Goal: Find specific page/section: Find specific page/section

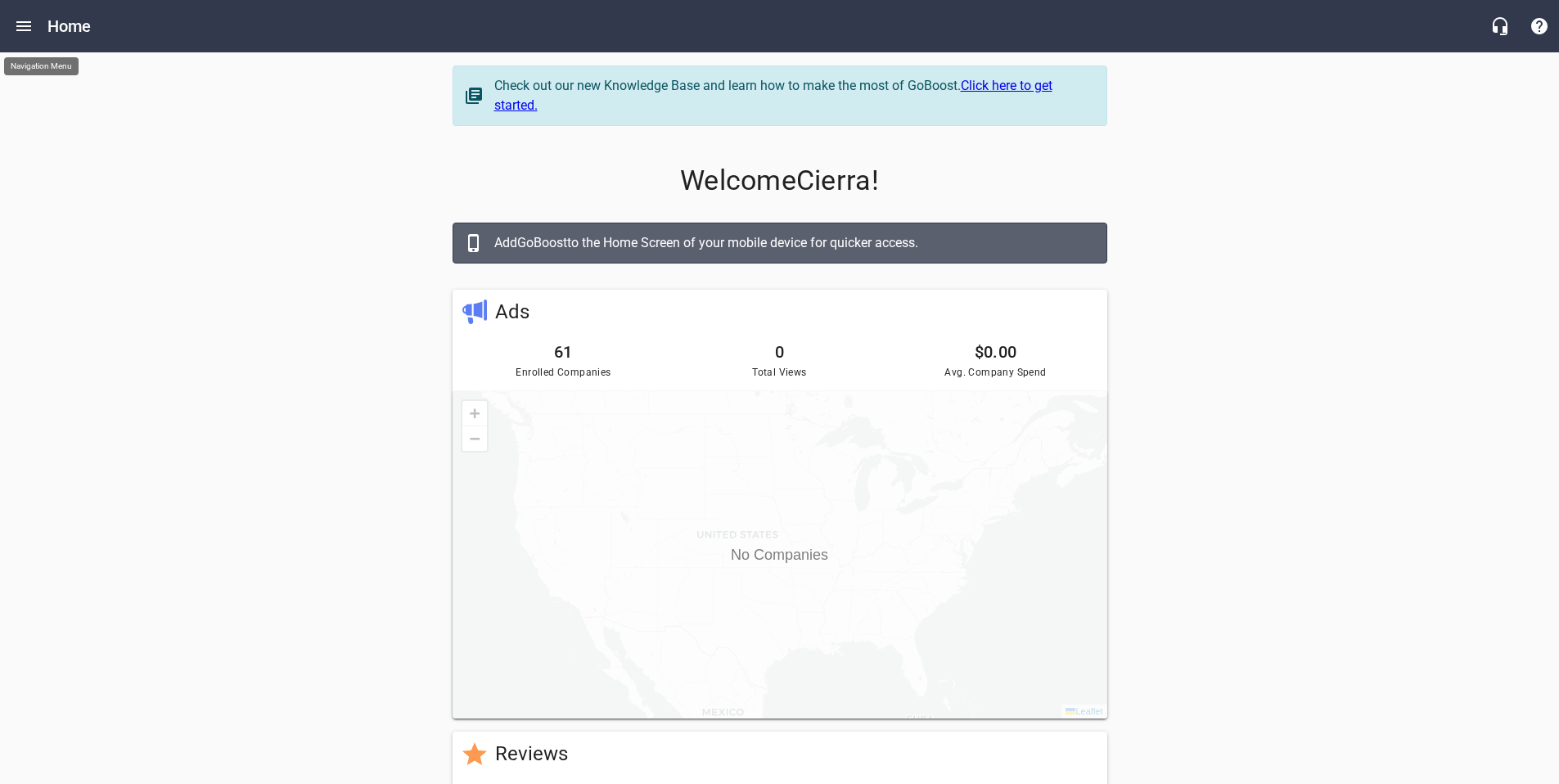
click at [21, 36] on button "Open drawer" at bounding box center [24, 26] width 39 height 39
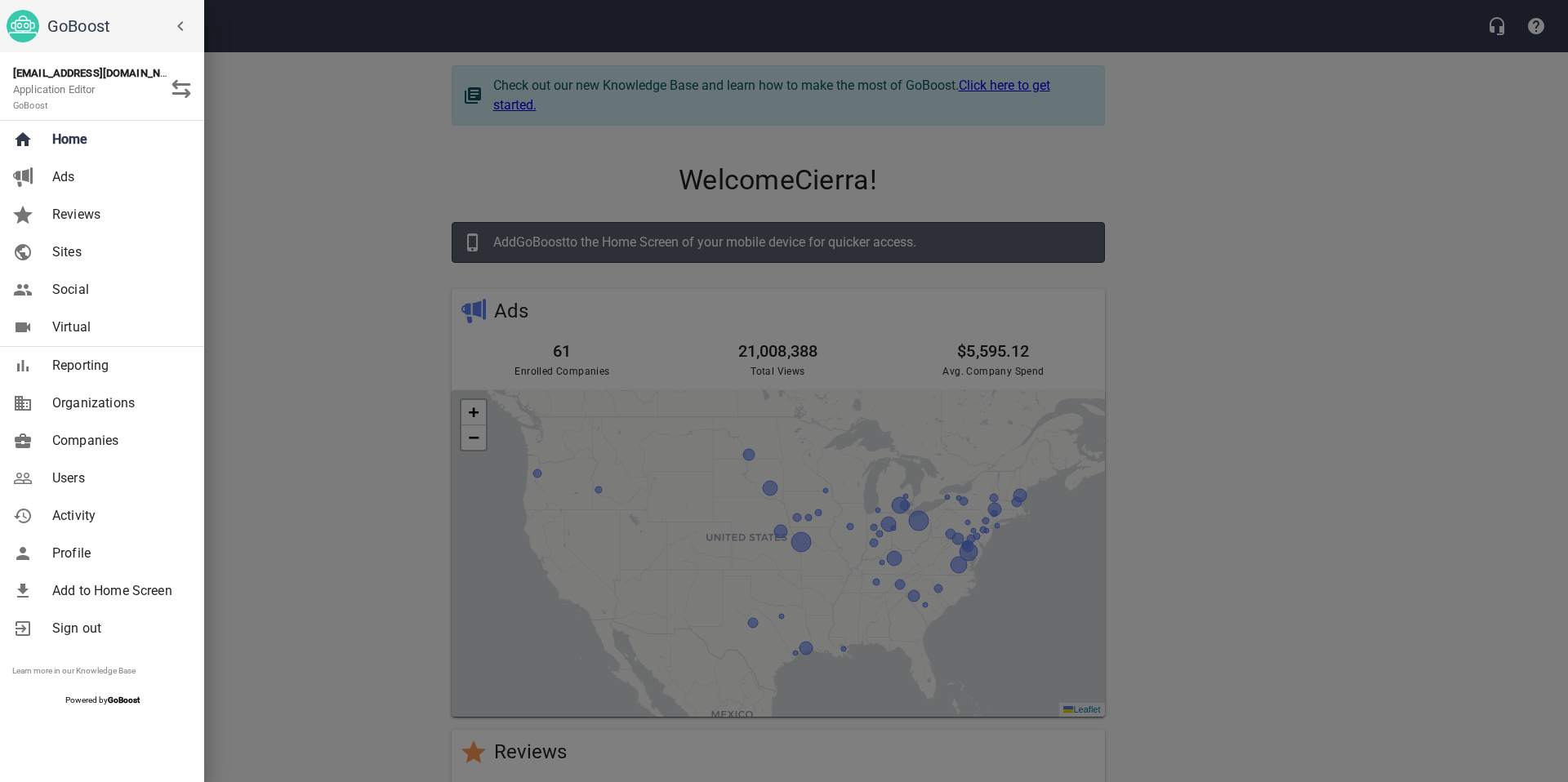
click at [109, 434] on span "Companies" at bounding box center [119, 441] width 133 height 20
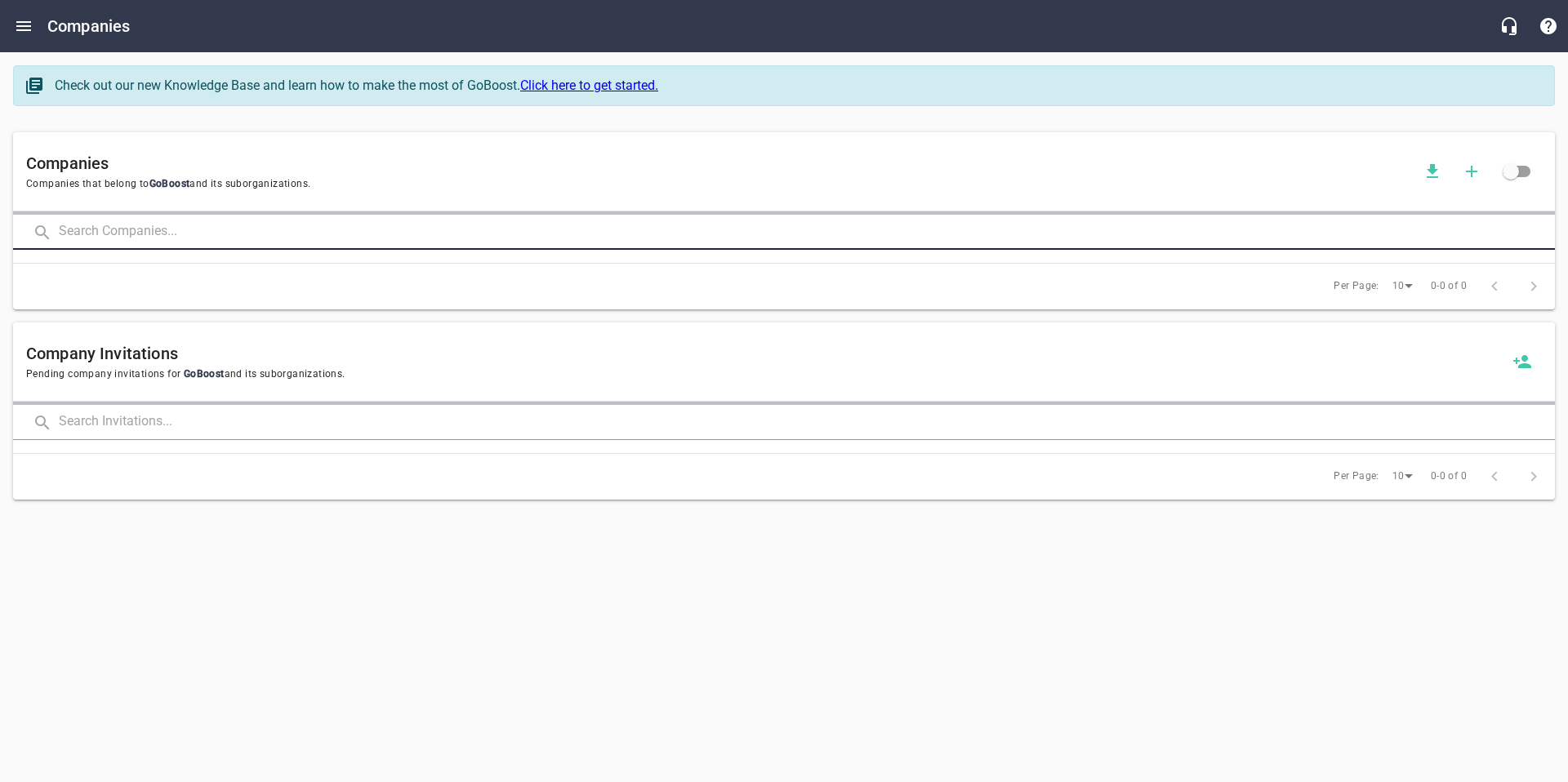
click at [205, 240] on input "text" at bounding box center [807, 231] width 1496 height 35
type input "top notch"
click button at bounding box center [0, 0] width 0 height 0
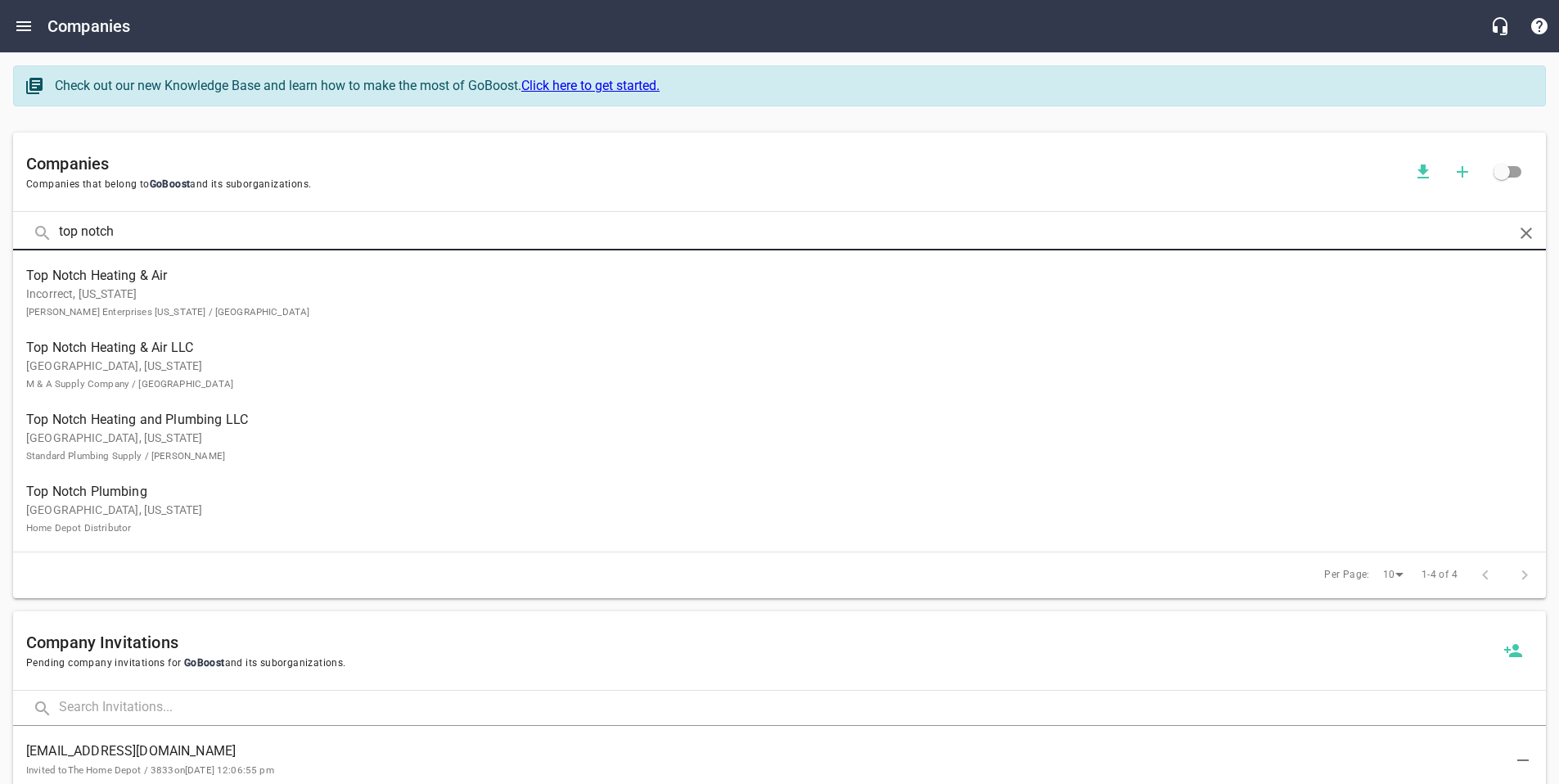
click at [317, 381] on p "[GEOGRAPHIC_DATA], [US_STATE] M & A Supply Company / [GEOGRAPHIC_DATA]" at bounding box center [766, 375] width 1480 height 34
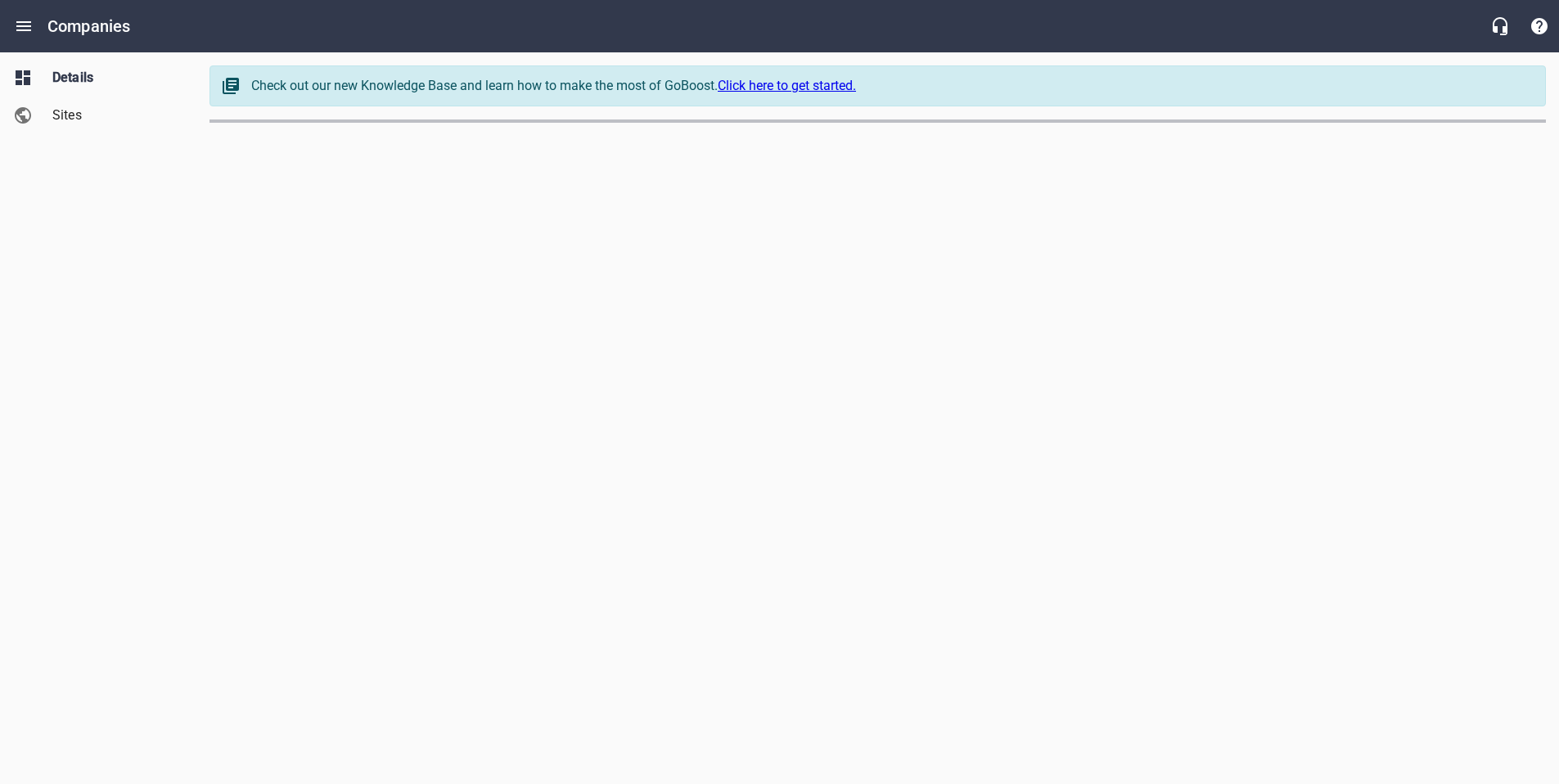
select select "[US_STATE]"
select select "63"
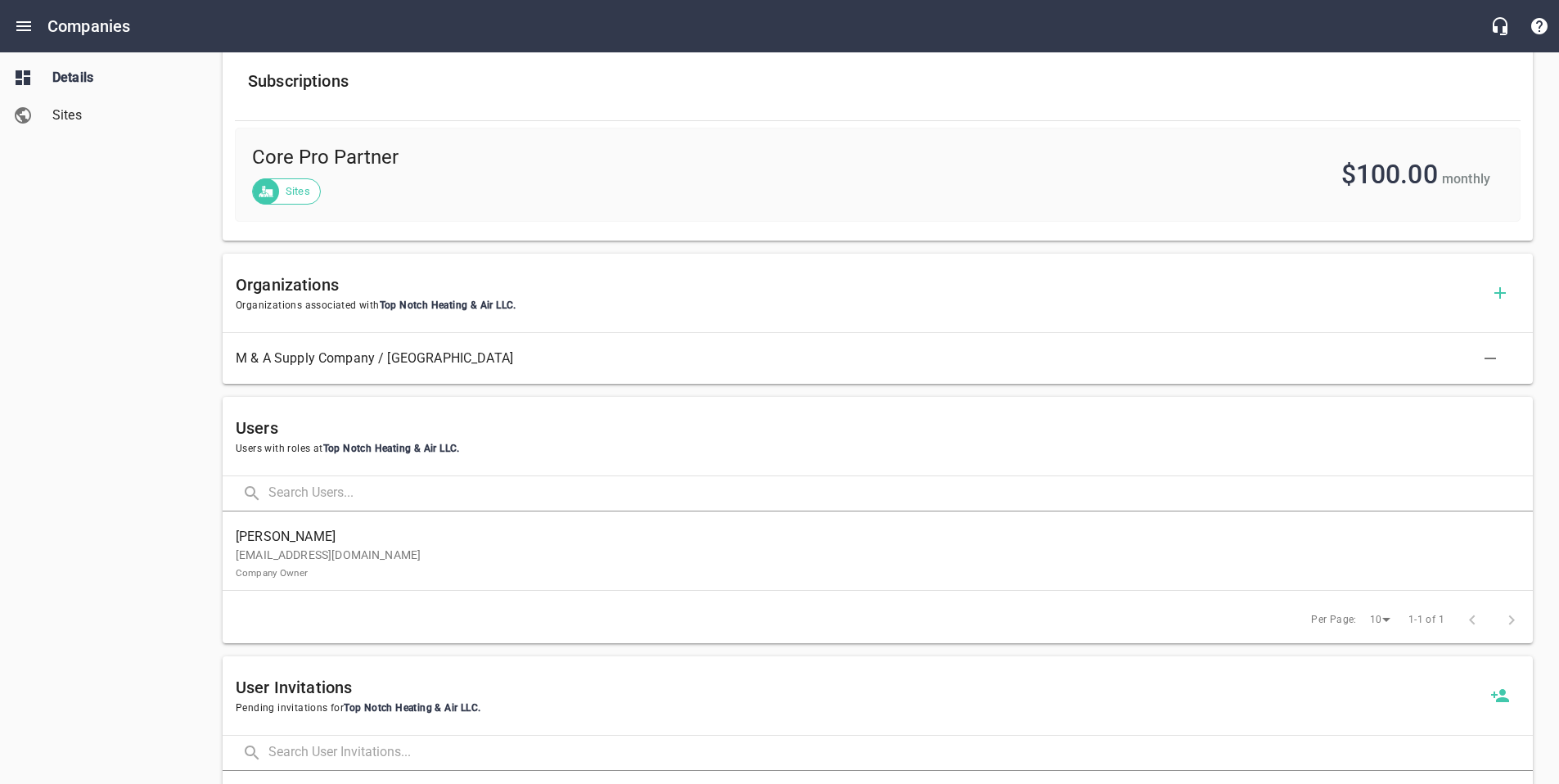
scroll to position [629, 0]
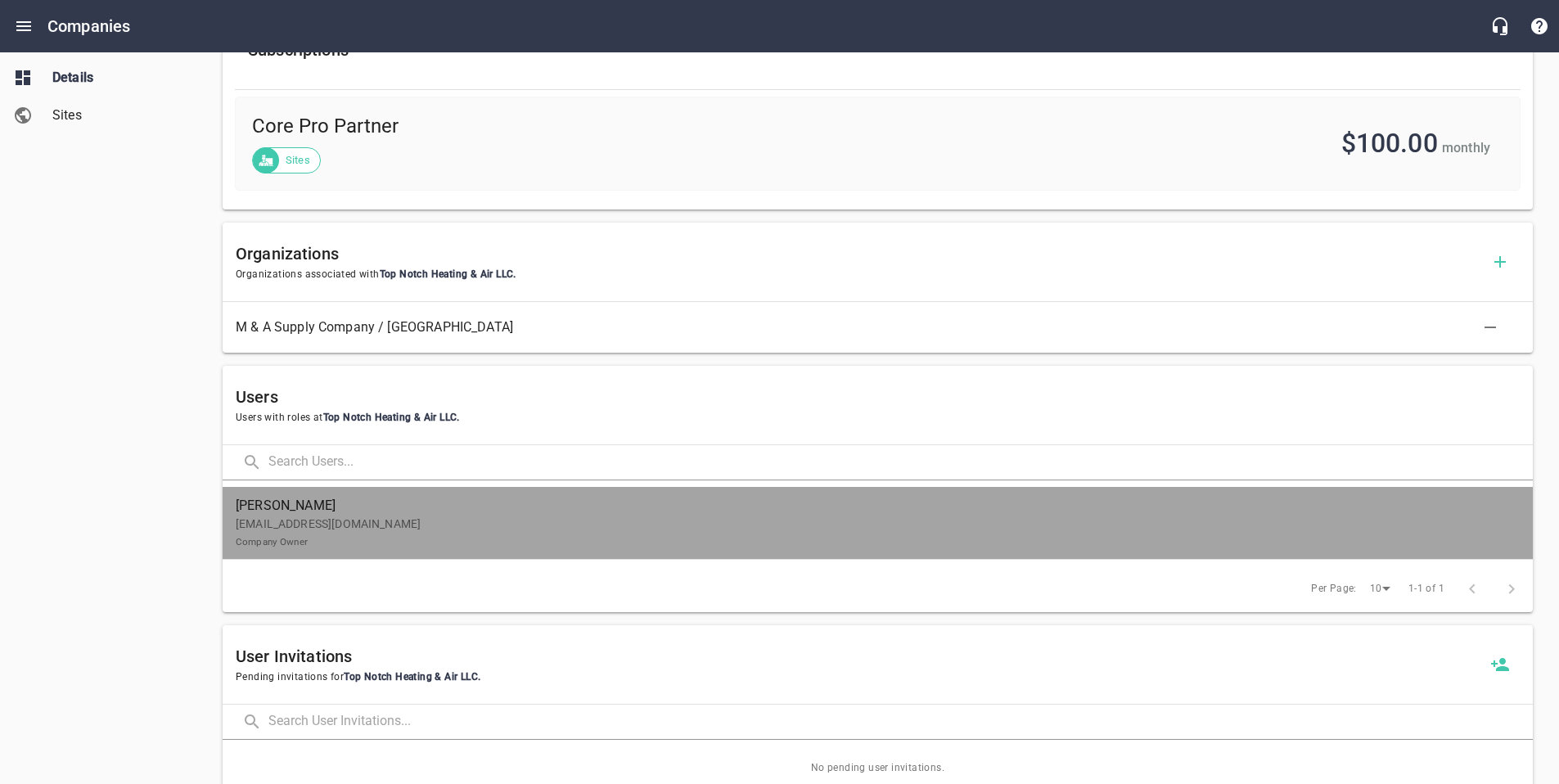
click at [326, 525] on p "[EMAIL_ADDRESS][DOMAIN_NAME] Company Owner" at bounding box center [871, 533] width 1271 height 34
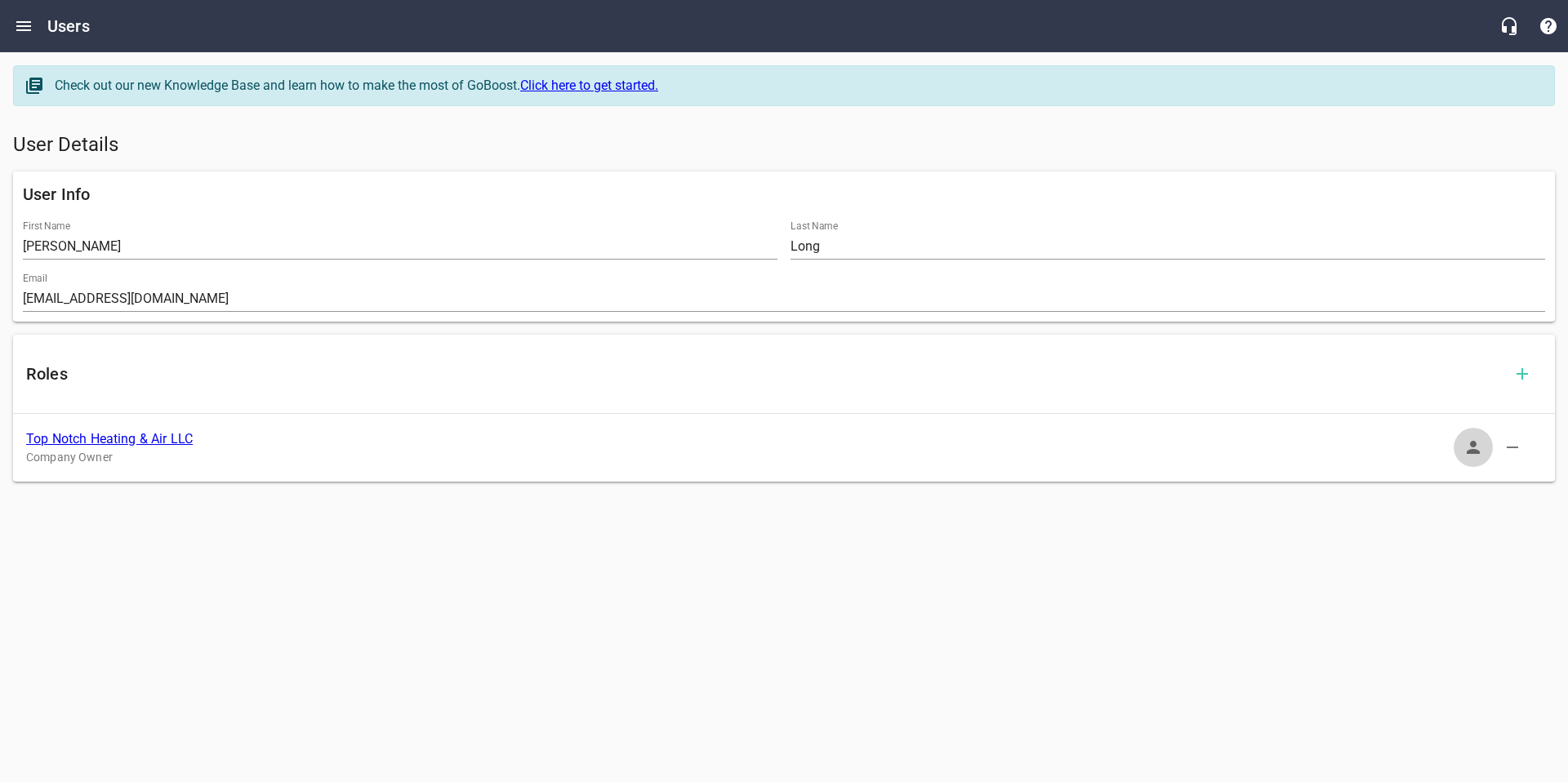
click at [1465, 438] on icon "button" at bounding box center [1473, 447] width 20 height 20
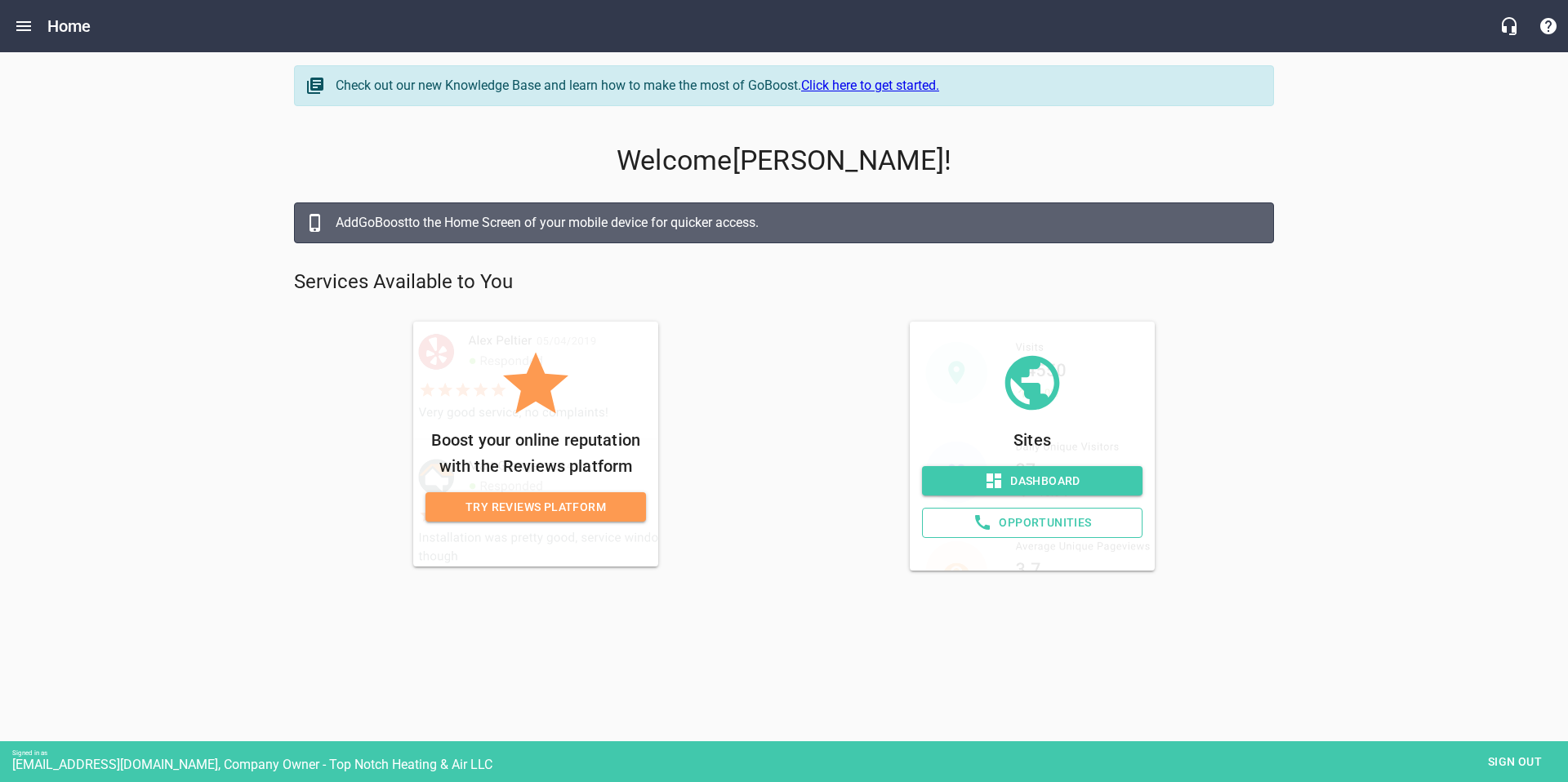
click at [1050, 516] on span "Opportunities" at bounding box center [1031, 523] width 192 height 20
